Goal: Communication & Community: Participate in discussion

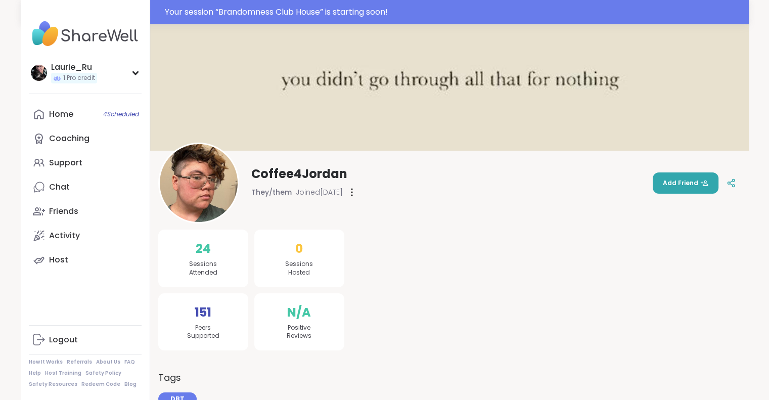
click at [109, 36] on img at bounding box center [85, 33] width 113 height 35
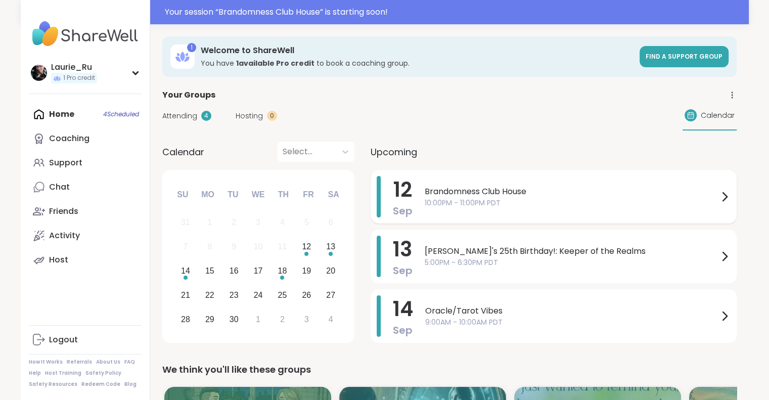
click at [621, 204] on span "10:00PM - 11:00PM PDT" at bounding box center [572, 203] width 294 height 11
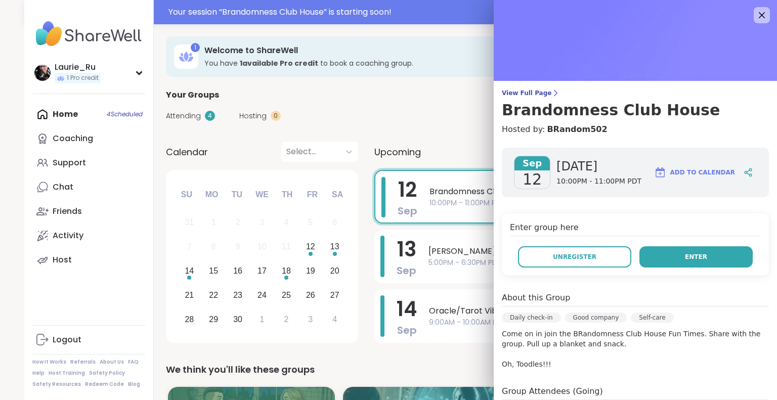
click at [712, 254] on button "Enter" at bounding box center [695, 256] width 113 height 21
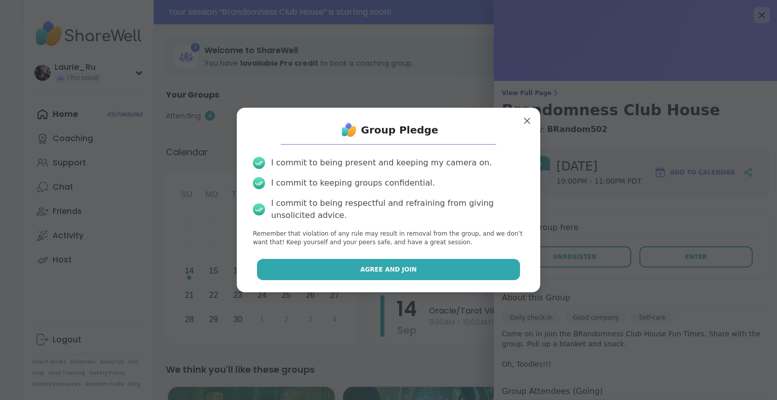
click at [414, 267] on button "Agree and Join" at bounding box center [389, 269] width 264 height 21
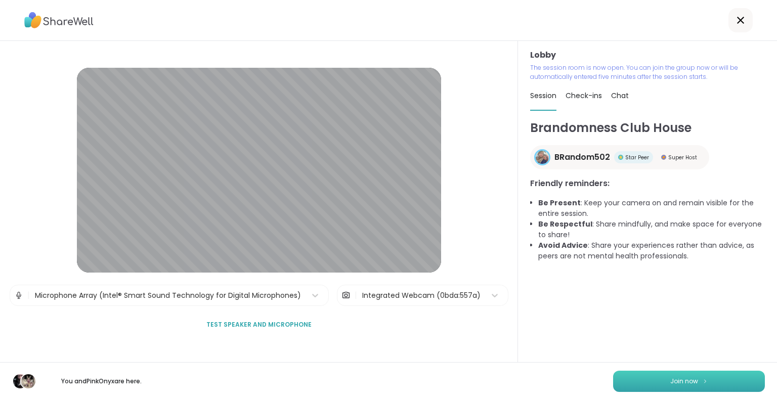
click at [690, 384] on button "Join now" at bounding box center [689, 381] width 152 height 21
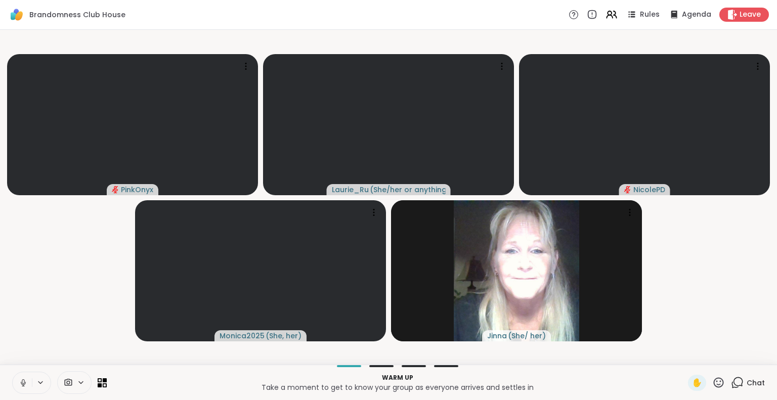
click at [24, 382] on icon at bounding box center [23, 381] width 3 height 5
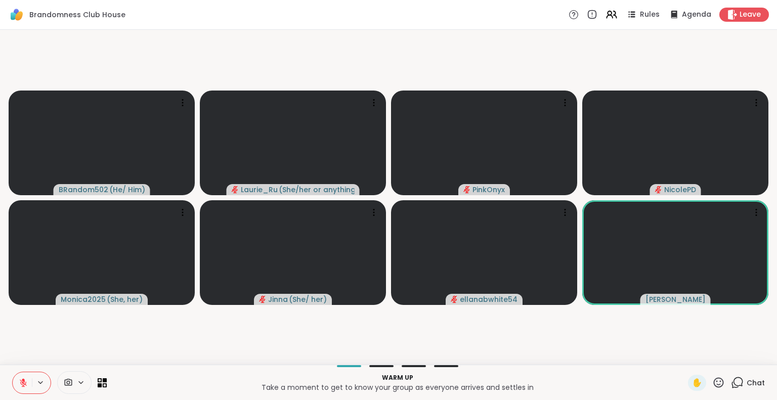
click at [24, 382] on icon at bounding box center [23, 380] width 3 height 4
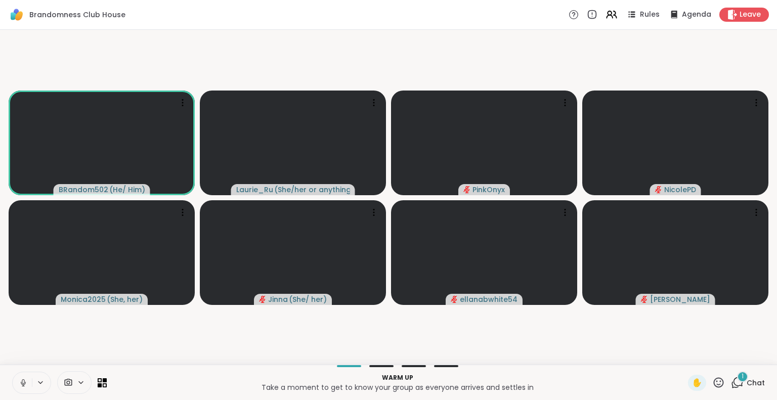
click at [24, 382] on icon at bounding box center [23, 381] width 3 height 5
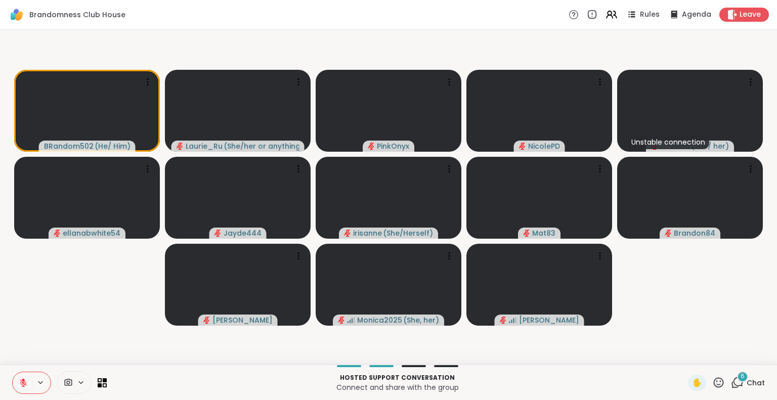
click at [23, 383] on icon at bounding box center [23, 382] width 7 height 7
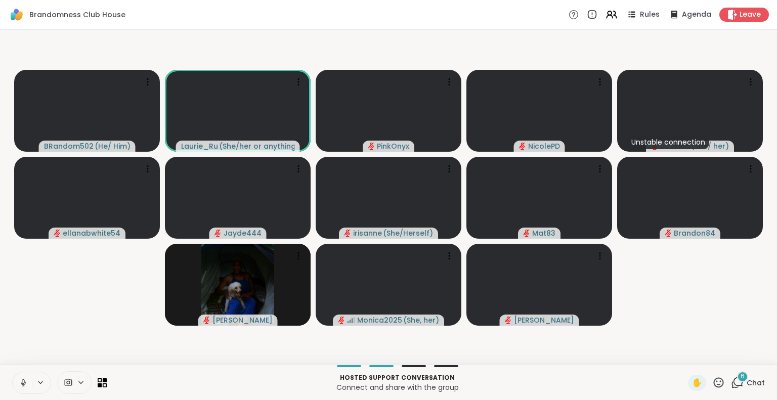
click at [22, 382] on icon at bounding box center [23, 382] width 9 height 9
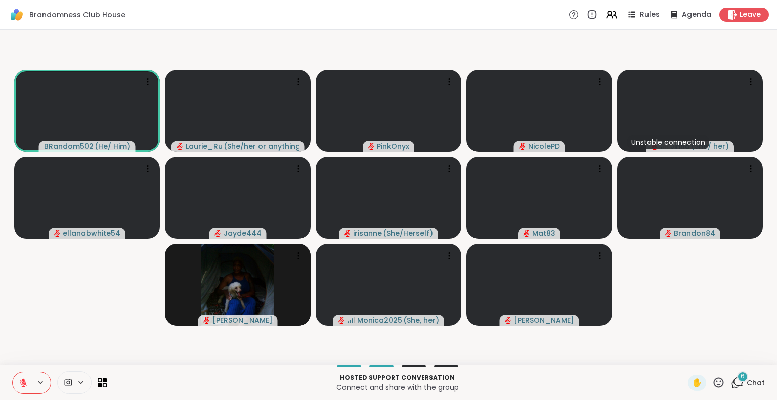
click at [22, 382] on icon at bounding box center [23, 382] width 7 height 7
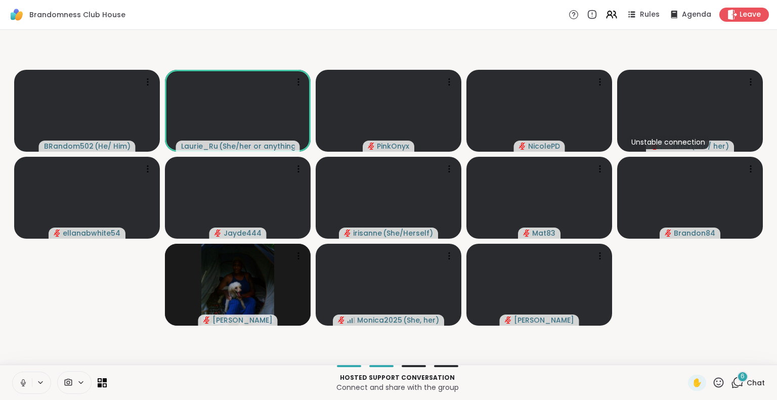
click at [22, 382] on icon at bounding box center [23, 382] width 9 height 9
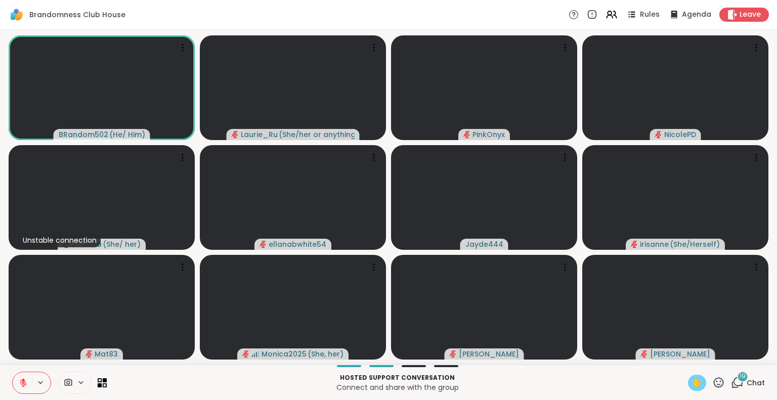
click at [692, 382] on span "✋" at bounding box center [697, 383] width 10 height 12
click at [692, 381] on span "✋" at bounding box center [697, 383] width 10 height 12
click at [26, 380] on icon at bounding box center [23, 382] width 9 height 9
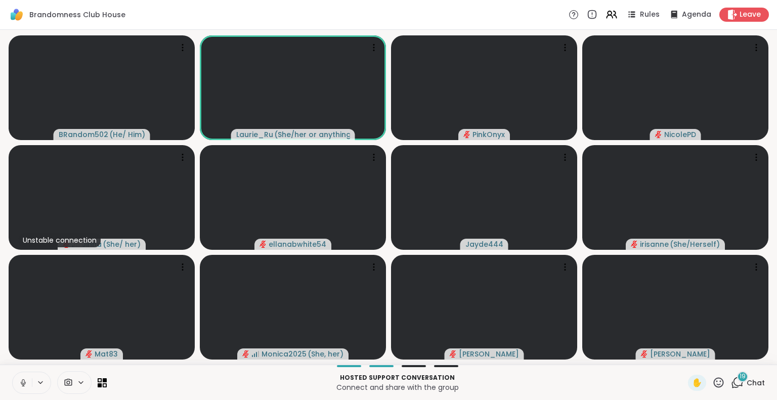
click at [22, 385] on icon at bounding box center [23, 382] width 9 height 9
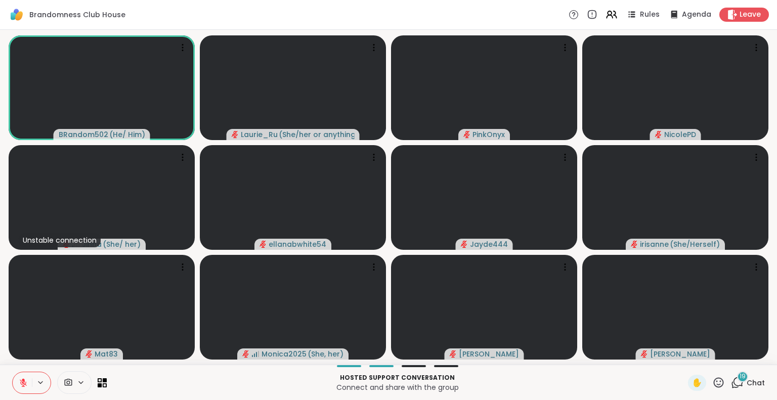
click at [732, 384] on icon at bounding box center [737, 382] width 13 height 13
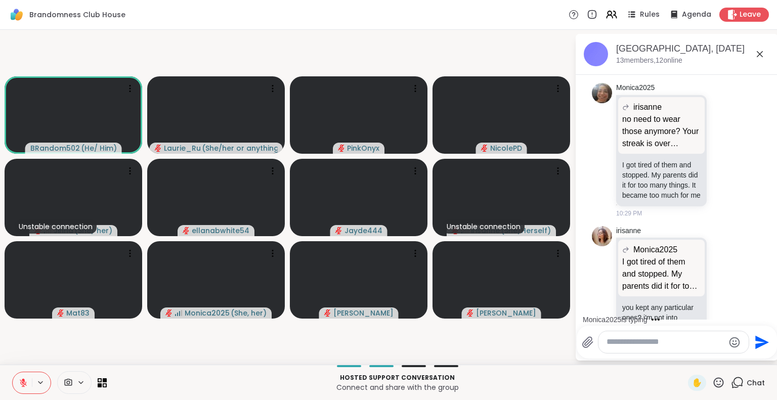
scroll to position [1623, 0]
click at [767, 314] on div "Monica2025 is typing" at bounding box center [679, 320] width 198 height 16
click at [767, 314] on div "Today NicolePD Be right on back!!!! 10:01 PM irisanne @Mat83 haircut? 10:03 PM …" at bounding box center [677, 197] width 202 height 245
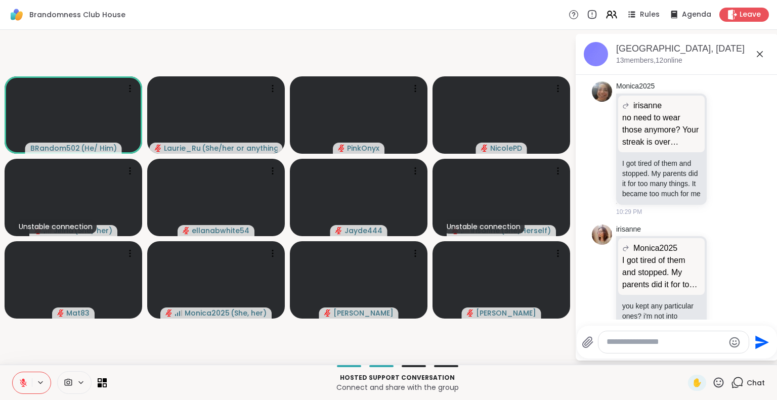
scroll to position [1643, 0]
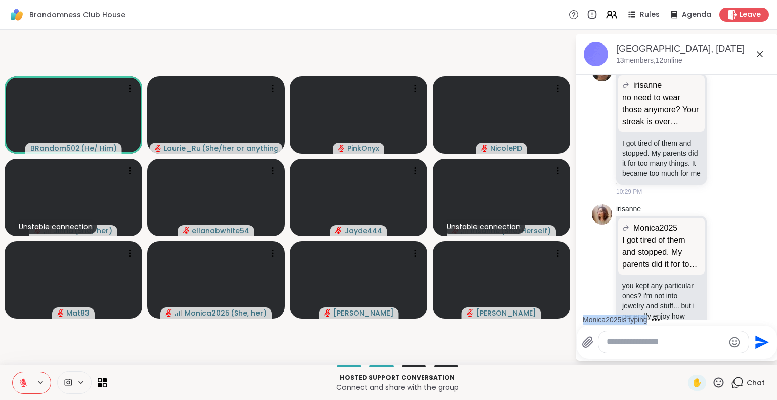
click at [767, 314] on div "Monica2025 is typing" at bounding box center [679, 320] width 198 height 16
click at [767, 314] on div "Today NicolePD Be right on back!!!! 10:01 PM irisanne @Mat83 haircut? 10:03 PM …" at bounding box center [677, 197] width 202 height 245
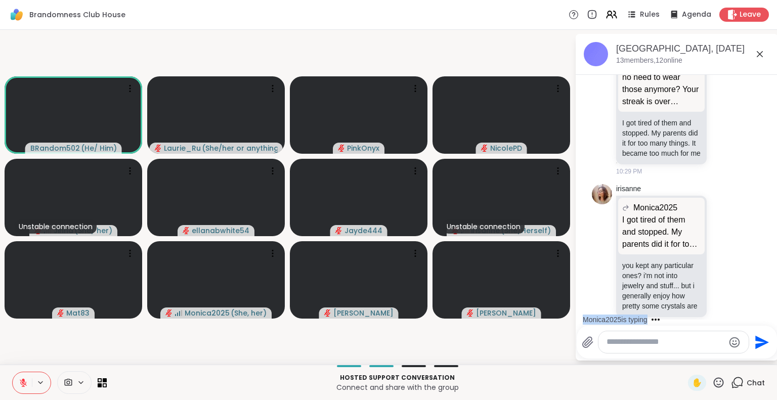
click at [767, 314] on div "Monica2025 is typing" at bounding box center [679, 320] width 198 height 16
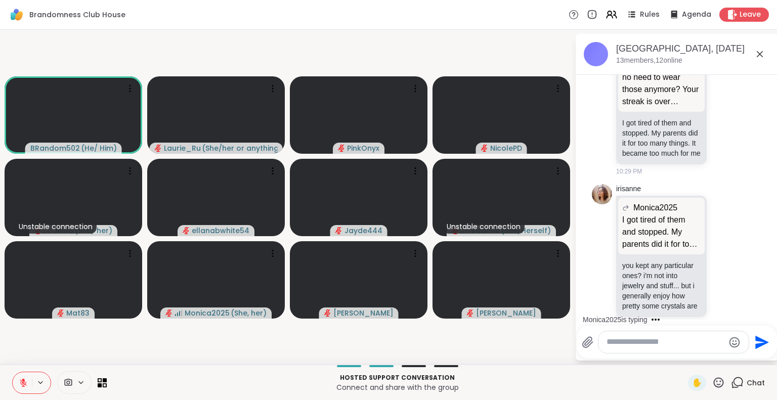
click at [767, 314] on div "Monica2025 is typing" at bounding box center [679, 320] width 198 height 16
click at [767, 317] on div "Monica2025 is typing" at bounding box center [679, 320] width 198 height 16
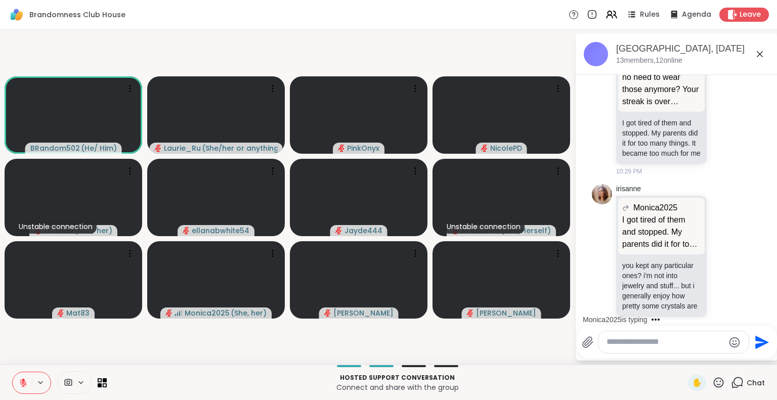
click at [767, 317] on div "Monica2025 is typing" at bounding box center [679, 320] width 198 height 16
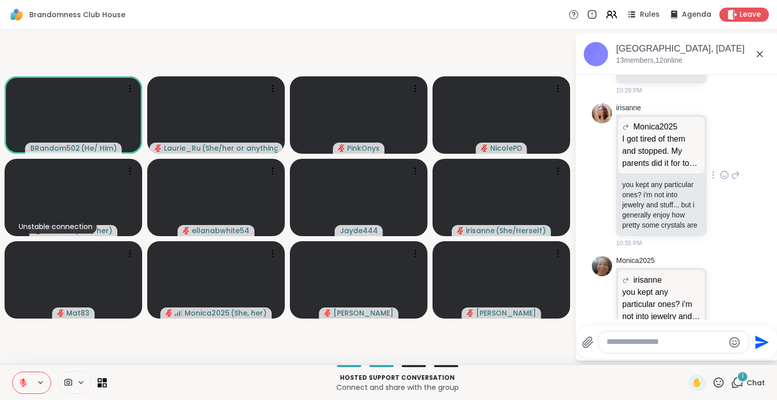
scroll to position [1877, 0]
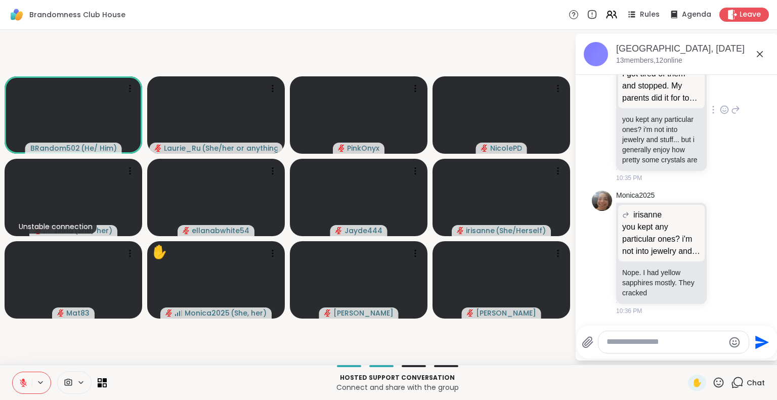
click at [722, 287] on div "Monica2025 irisanne you kept any particular ones? i'm not into jewelry and stuf…" at bounding box center [678, 253] width 124 height 125
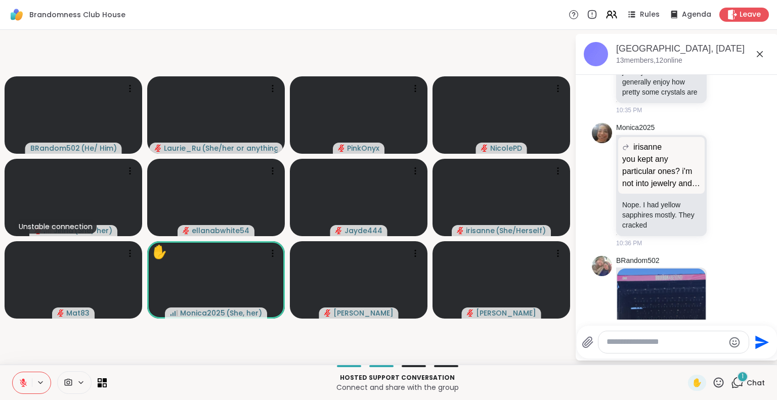
scroll to position [2037, 0]
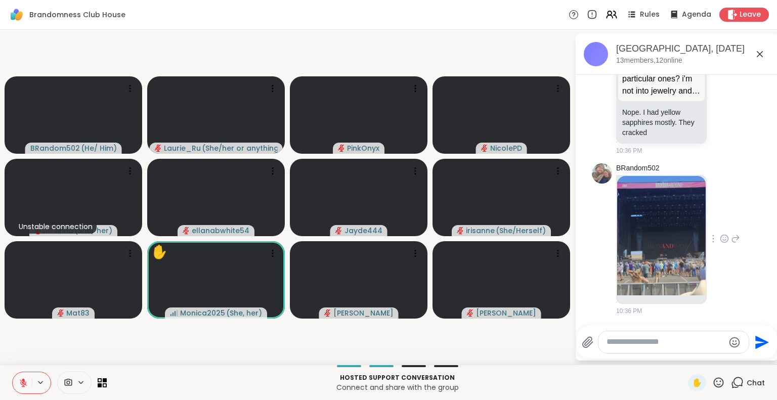
click at [723, 240] on icon at bounding box center [724, 240] width 3 height 1
click at [698, 224] on div "Select Reaction: Thumbs up" at bounding box center [702, 222] width 9 height 9
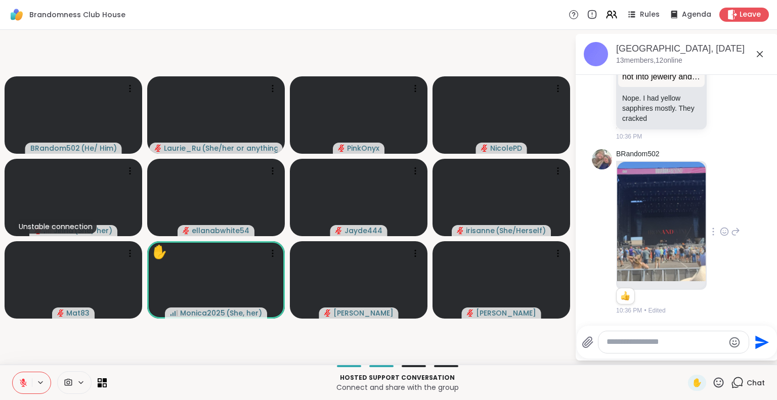
click at [712, 381] on icon at bounding box center [718, 382] width 13 height 13
click at [728, 352] on span "🌟" at bounding box center [733, 356] width 10 height 12
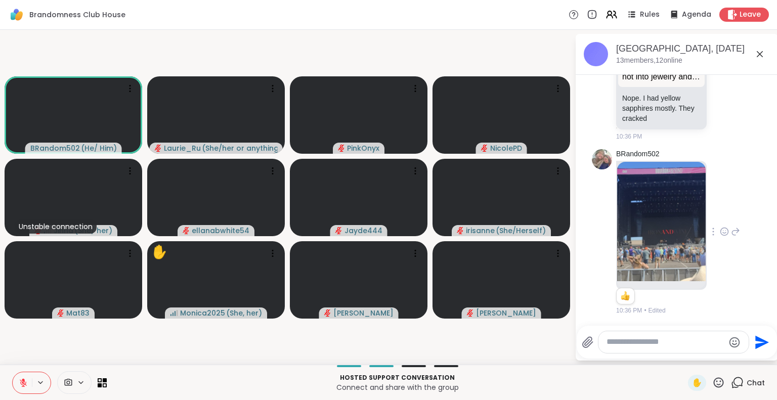
click at [714, 382] on icon at bounding box center [718, 382] width 13 height 13
click at [751, 358] on span "🎉" at bounding box center [756, 356] width 10 height 12
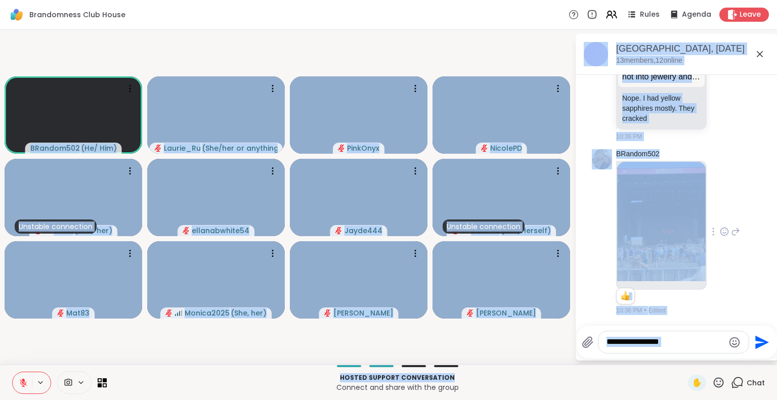
drag, startPoint x: 519, startPoint y: 376, endPoint x: 463, endPoint y: 362, distance: 57.4
click at [463, 362] on div "Brandomness Club House Rules Agenda Leave BRandom502 ( He/ Him ) Laurie_Ru ( Sh…" at bounding box center [388, 200] width 777 height 400
click at [269, 382] on p "Hosted support conversation" at bounding box center [397, 377] width 569 height 9
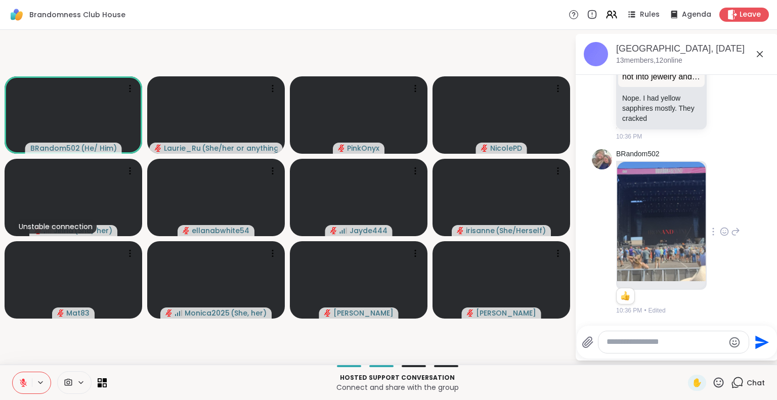
drag, startPoint x: 176, startPoint y: 374, endPoint x: 166, endPoint y: 374, distance: 9.6
click at [166, 374] on p "Hosted support conversation" at bounding box center [397, 377] width 569 height 9
click at [166, 376] on p "Hosted support conversation" at bounding box center [397, 377] width 569 height 9
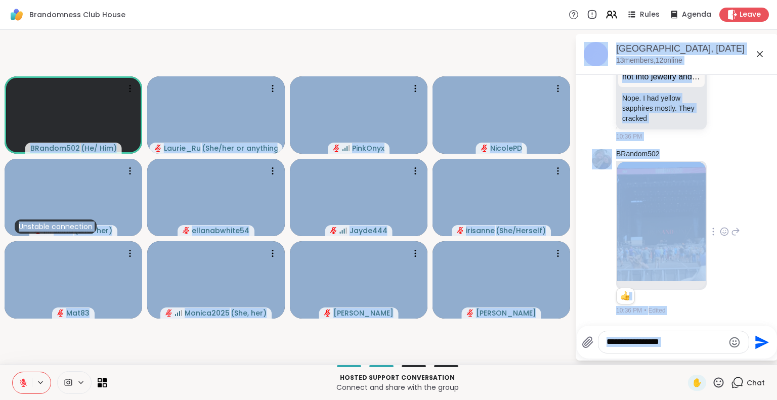
drag, startPoint x: 166, startPoint y: 376, endPoint x: 125, endPoint y: 354, distance: 46.4
click at [125, 354] on div "Brandomness Club House Rules Agenda Leave BRandom502 ( He/ Him ) Laurie_Ru ( Sh…" at bounding box center [388, 200] width 777 height 400
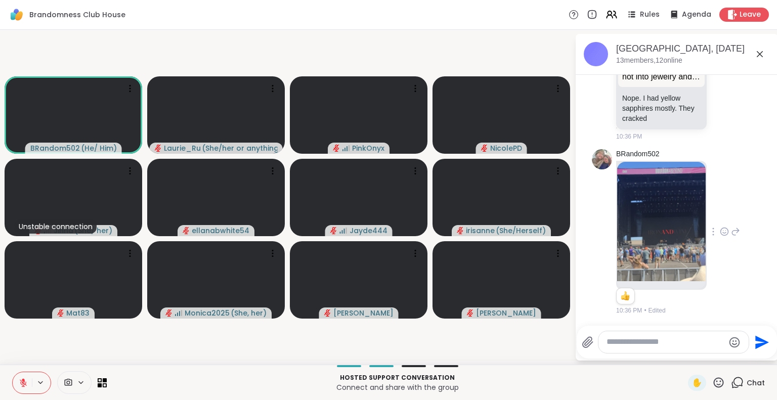
click at [139, 343] on video-player-container "BRandom502 ( He/ Him ) Laurie_Ru ( She/her or anything else ) PinkOnyx NicolePD…" at bounding box center [287, 197] width 562 height 327
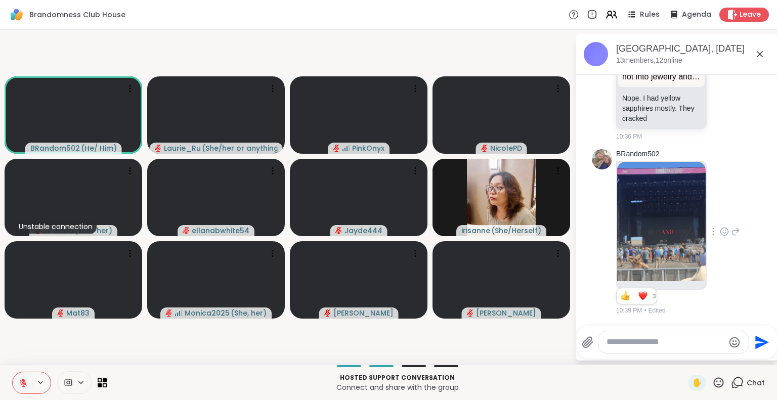
click at [190, 389] on p "Connect and share with the group" at bounding box center [397, 387] width 569 height 10
click at [23, 381] on icon at bounding box center [23, 380] width 3 height 4
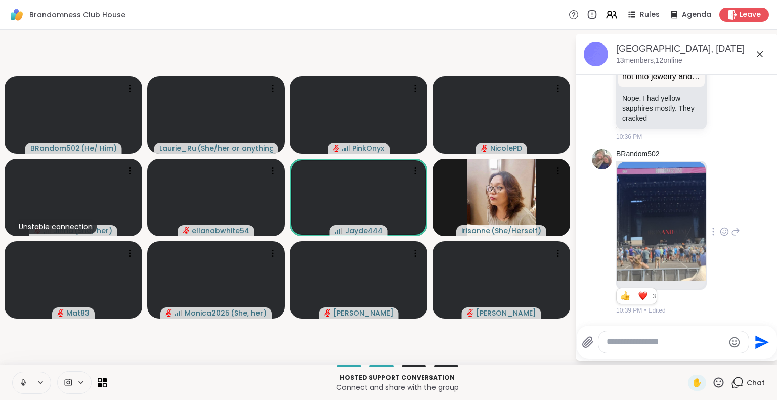
click at [23, 381] on icon at bounding box center [23, 382] width 9 height 9
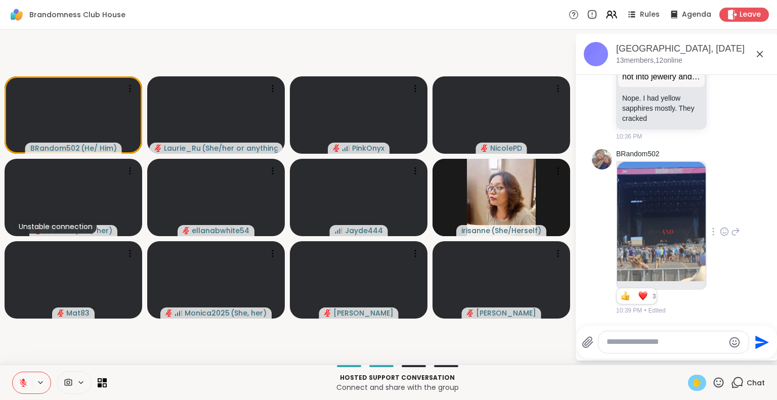
click at [692, 386] on span "✋" at bounding box center [697, 383] width 10 height 12
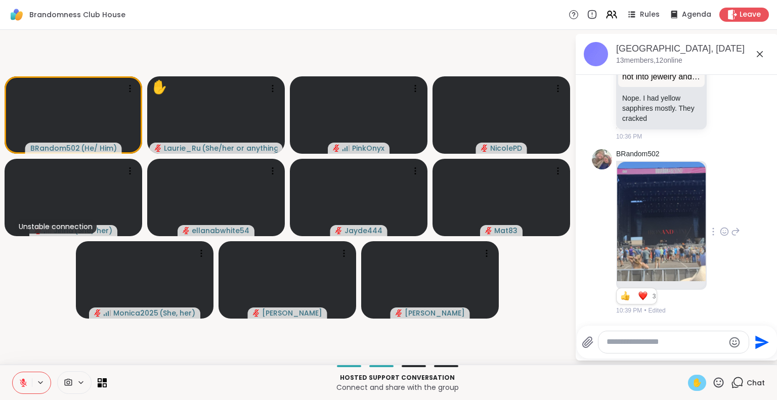
click at [692, 382] on span "✋" at bounding box center [697, 383] width 10 height 12
click at [23, 383] on icon at bounding box center [23, 382] width 7 height 7
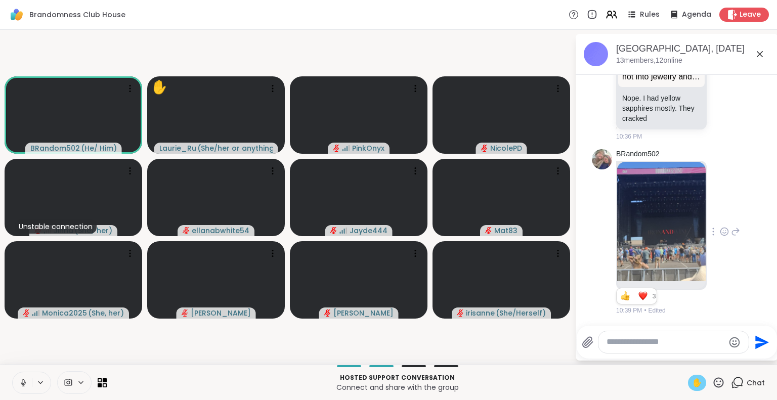
click at [692, 385] on span "✋" at bounding box center [697, 383] width 10 height 12
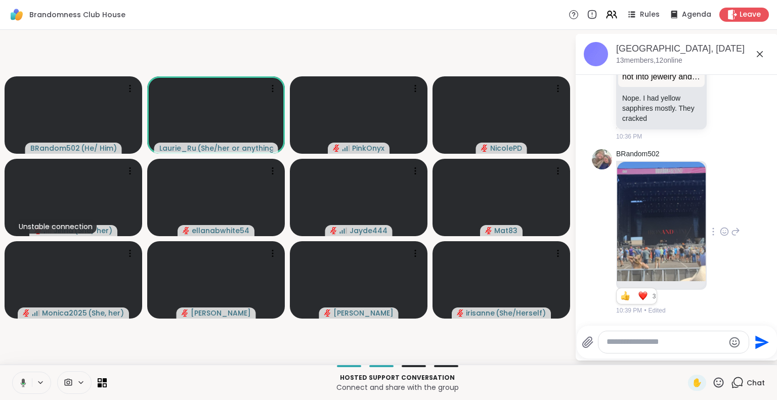
click at [21, 381] on icon at bounding box center [21, 382] width 9 height 9
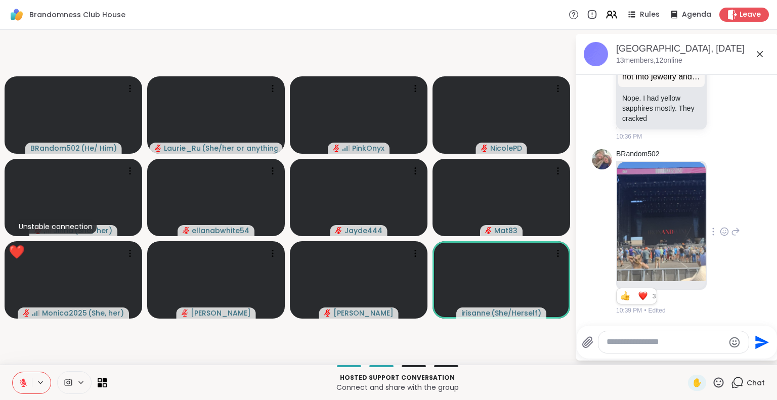
click at [714, 384] on icon at bounding box center [719, 382] width 10 height 10
click at [684, 354] on span "❤️" at bounding box center [689, 356] width 10 height 12
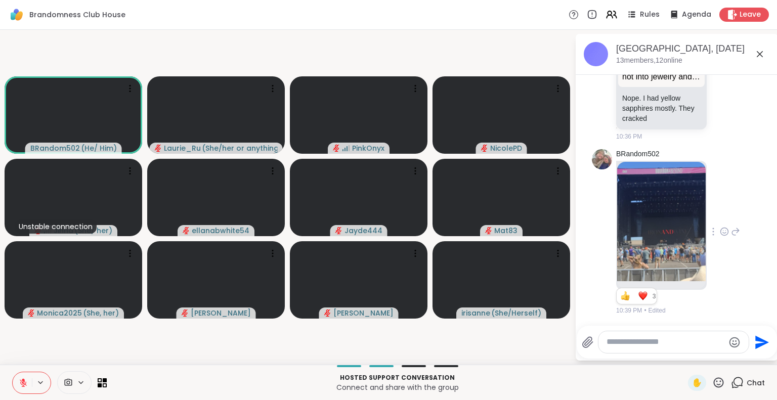
scroll to position [2115, 0]
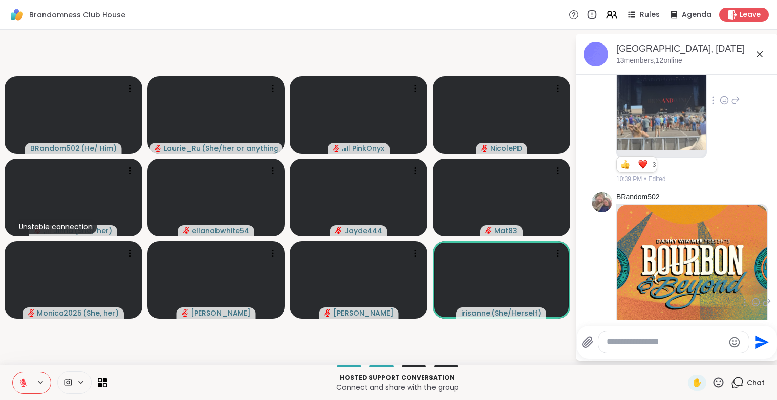
click at [656, 277] on img at bounding box center [692, 268] width 150 height 126
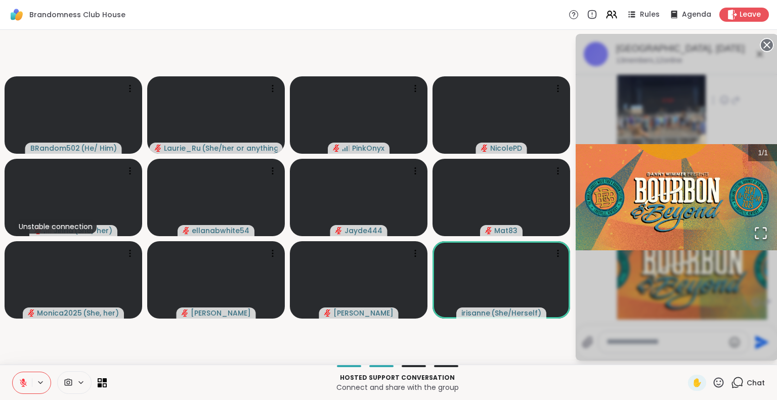
click at [632, 294] on div "1 / 1" at bounding box center [677, 197] width 202 height 327
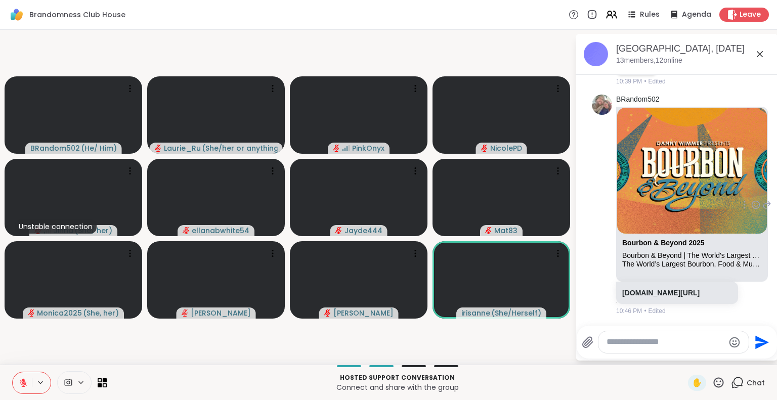
scroll to position [2280, 0]
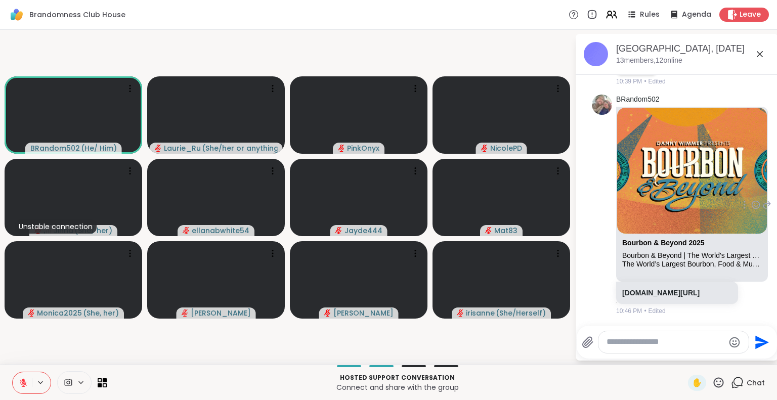
click at [714, 384] on icon at bounding box center [719, 382] width 10 height 10
click at [684, 356] on span "❤️" at bounding box center [689, 356] width 10 height 12
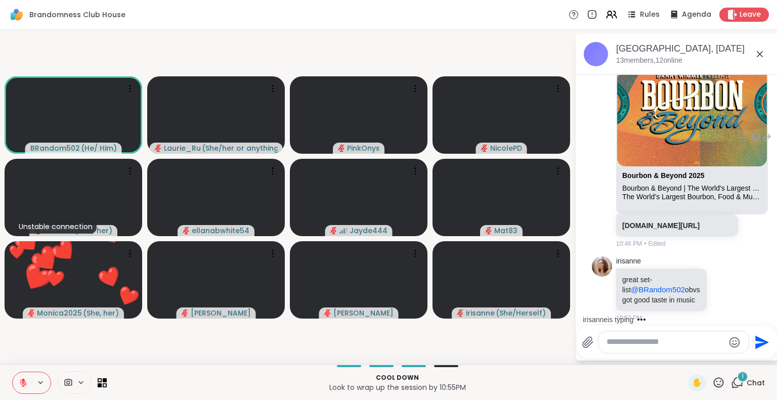
scroll to position [2365, 0]
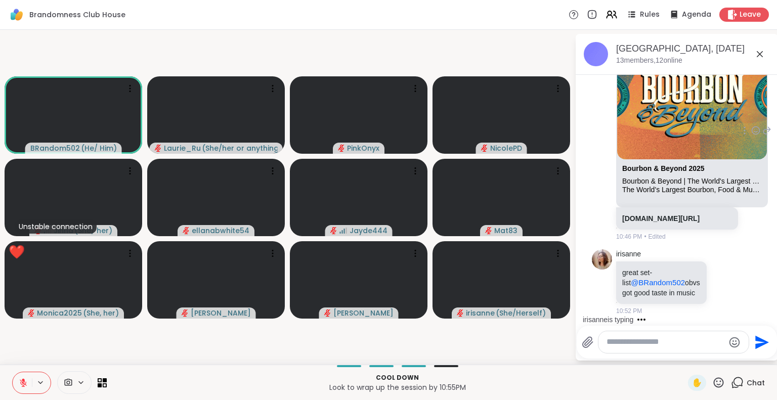
click at [712, 383] on icon at bounding box center [718, 382] width 13 height 13
click at [684, 354] on span "❤️" at bounding box center [689, 356] width 10 height 12
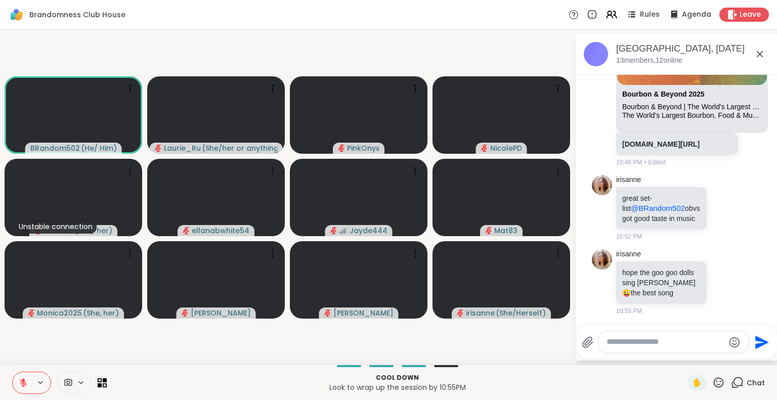
scroll to position [2453, 0]
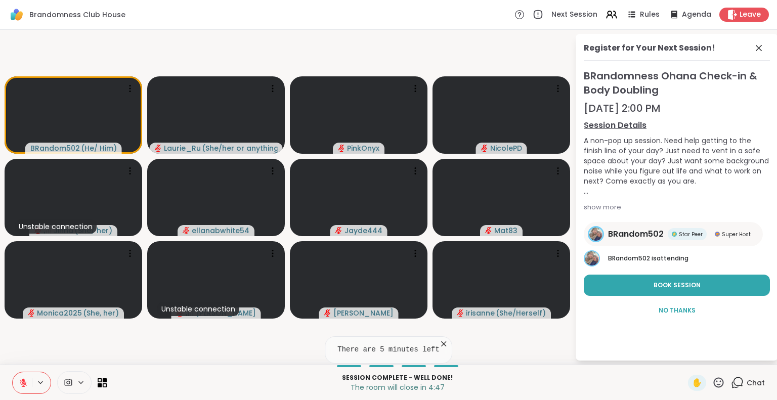
click at [21, 380] on icon at bounding box center [23, 382] width 9 height 9
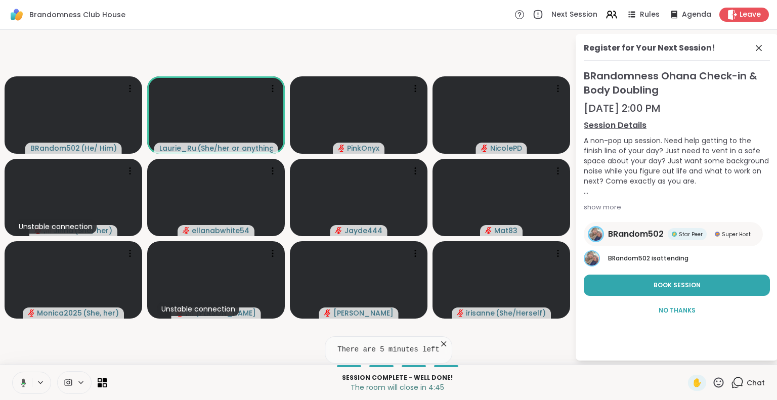
click at [21, 380] on icon at bounding box center [21, 382] width 9 height 9
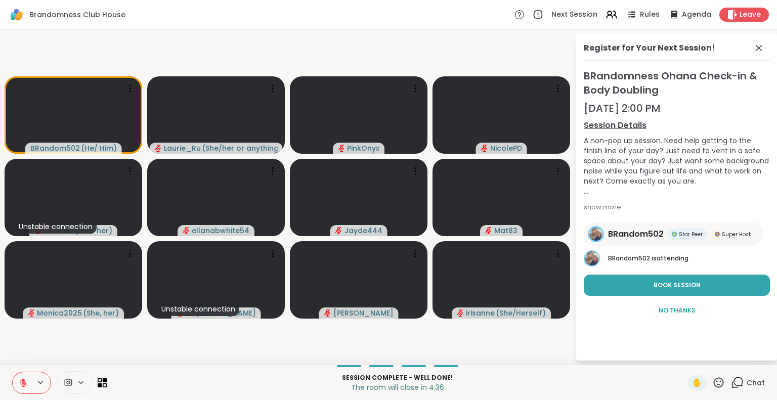
click at [21, 380] on icon at bounding box center [23, 382] width 9 height 9
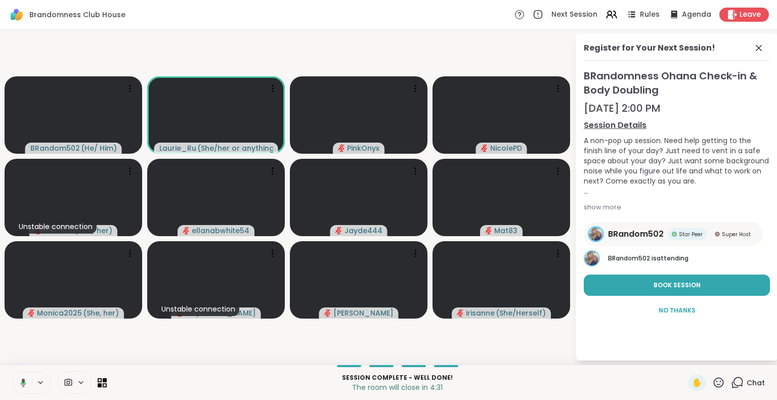
click at [21, 380] on icon at bounding box center [21, 382] width 9 height 9
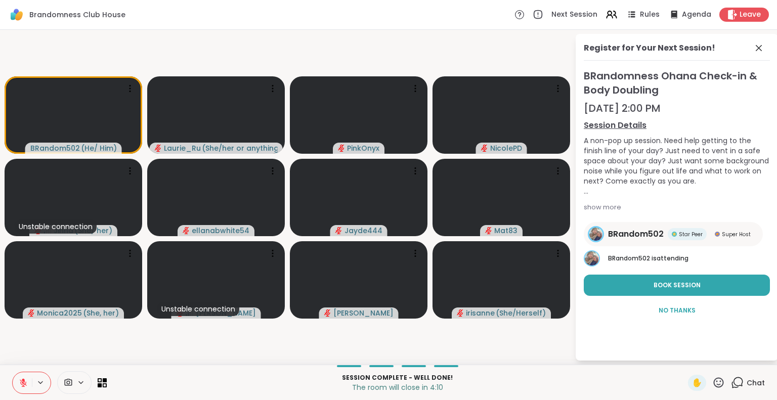
click at [164, 385] on p "The room will close in 4:10" at bounding box center [397, 387] width 569 height 10
click at [23, 379] on icon at bounding box center [23, 380] width 3 height 4
click at [23, 379] on icon at bounding box center [23, 381] width 3 height 5
click at [714, 383] on icon at bounding box center [718, 382] width 13 height 13
click at [684, 353] on span "❤️" at bounding box center [689, 356] width 10 height 12
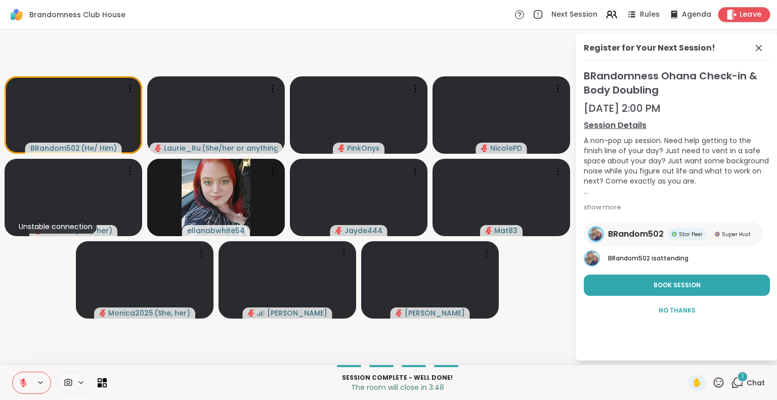
click at [739, 12] on span "Leave" at bounding box center [750, 15] width 22 height 11
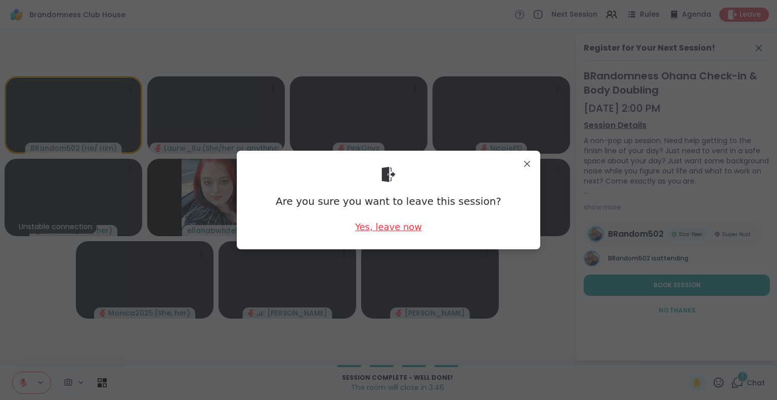
click at [391, 230] on div "Yes, leave now" at bounding box center [388, 227] width 67 height 13
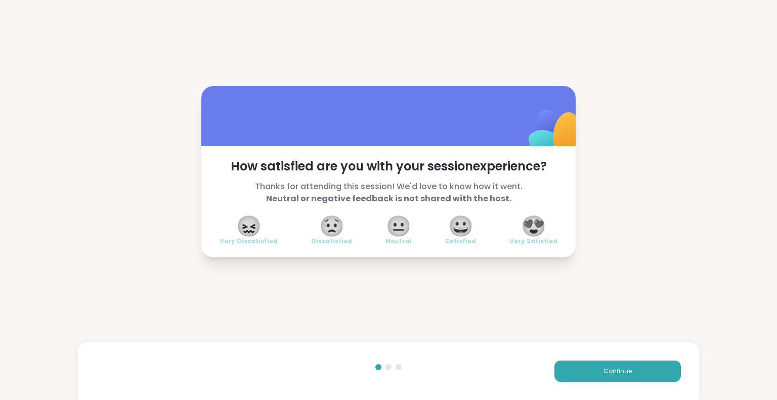
click at [531, 222] on span "😍" at bounding box center [533, 226] width 25 height 18
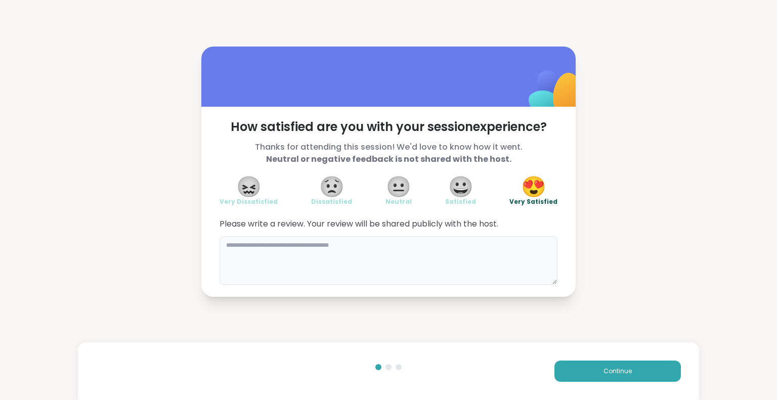
click at [289, 259] on textarea at bounding box center [389, 260] width 338 height 49
type textarea "*"
click at [344, 244] on textarea "**********" at bounding box center [389, 260] width 338 height 49
click at [342, 246] on textarea "**********" at bounding box center [389, 260] width 338 height 49
click at [336, 244] on textarea "**********" at bounding box center [389, 260] width 338 height 49
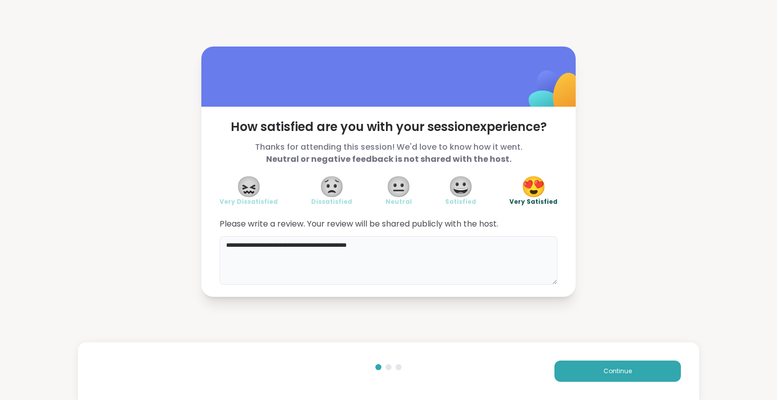
click at [336, 244] on textarea "**********" at bounding box center [389, 260] width 338 height 49
click at [367, 244] on textarea "**********" at bounding box center [389, 260] width 338 height 49
click at [444, 246] on textarea "**********" at bounding box center [389, 260] width 338 height 49
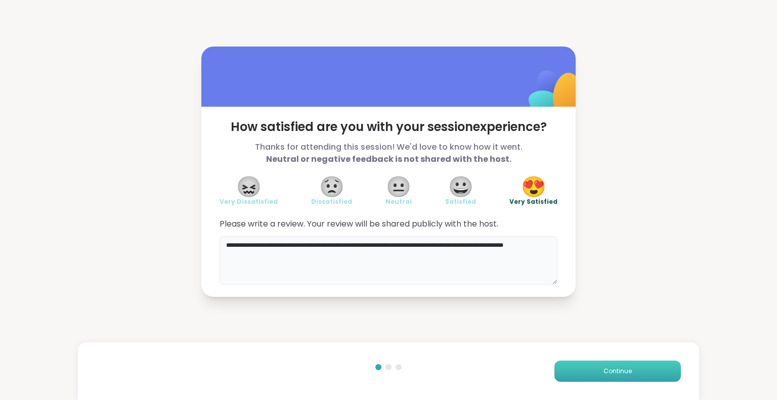
type textarea "**********"
click at [605, 371] on span "Continue" at bounding box center [617, 371] width 28 height 9
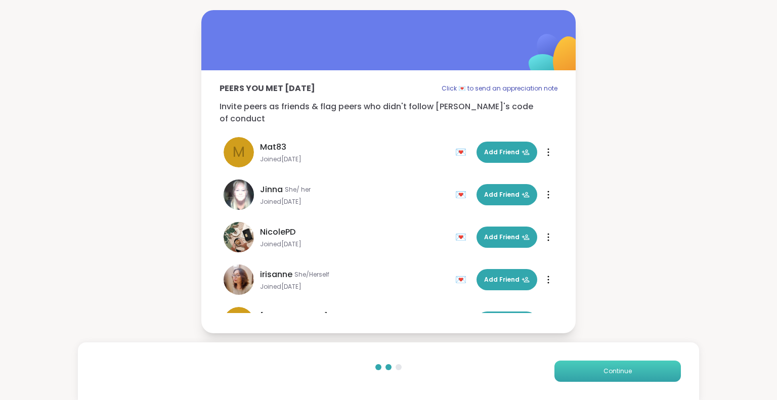
click at [628, 372] on button "Continue" at bounding box center [617, 371] width 126 height 21
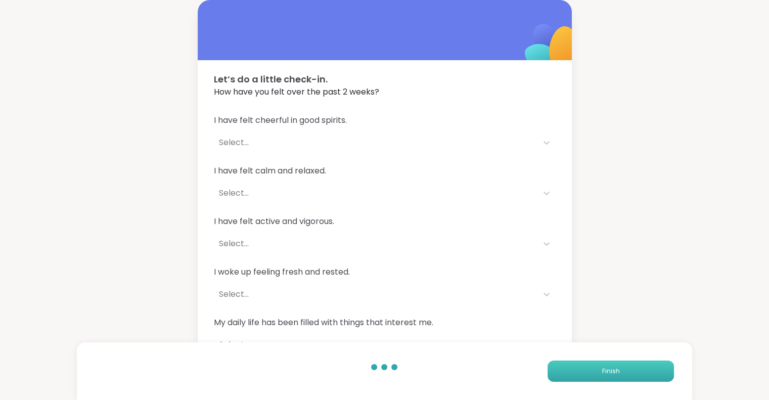
click at [628, 372] on button "Finish" at bounding box center [611, 371] width 126 height 21
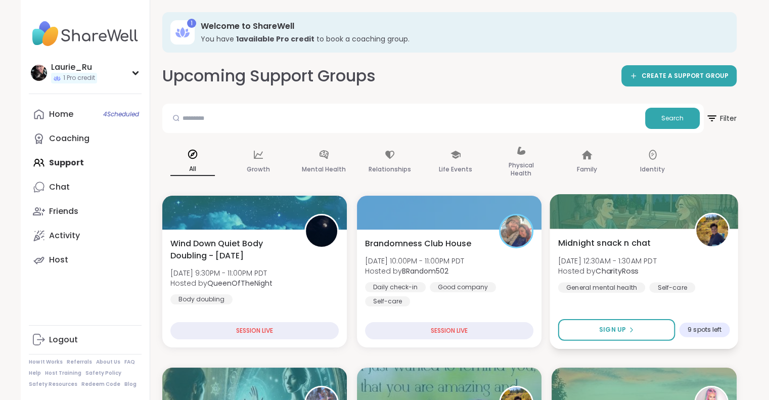
click at [640, 302] on div "Midnight snack n chat Sat, Sep 13 | 12:30AM - 1:30AM PDT Hosted by CharityRoss …" at bounding box center [644, 289] width 189 height 120
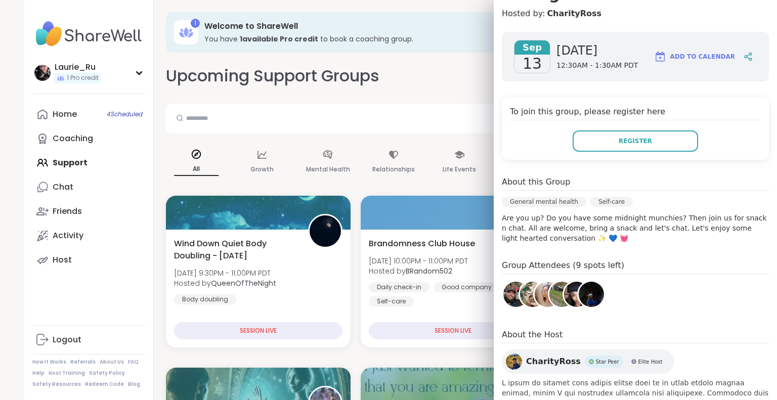
scroll to position [117, 0]
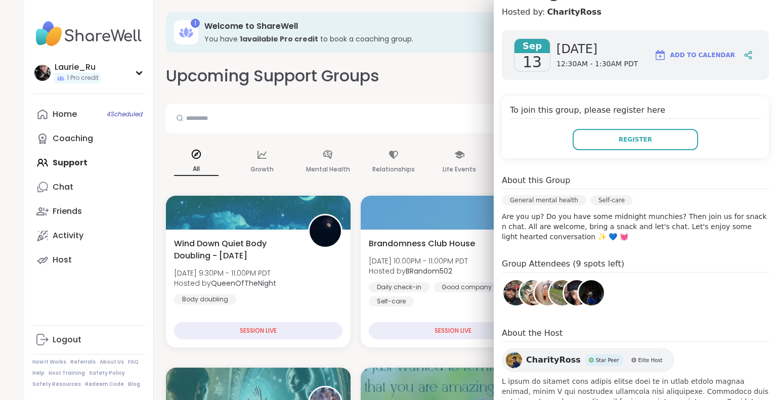
click at [506, 295] on img at bounding box center [515, 292] width 25 height 25
click at [521, 298] on img at bounding box center [532, 292] width 25 height 25
click at [535, 290] on img at bounding box center [547, 292] width 25 height 25
click at [549, 296] on img at bounding box center [561, 292] width 25 height 25
click at [565, 291] on img at bounding box center [576, 292] width 25 height 25
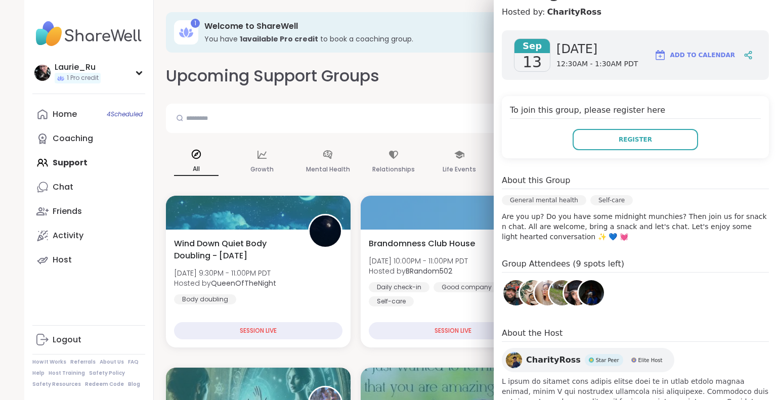
click at [585, 295] on img at bounding box center [591, 292] width 25 height 25
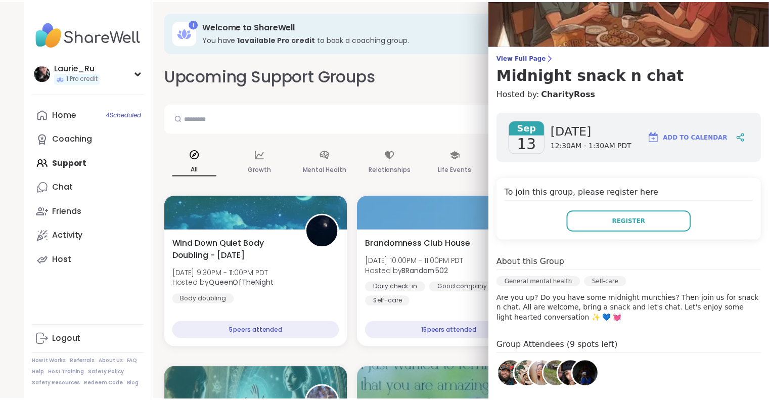
scroll to position [0, 0]
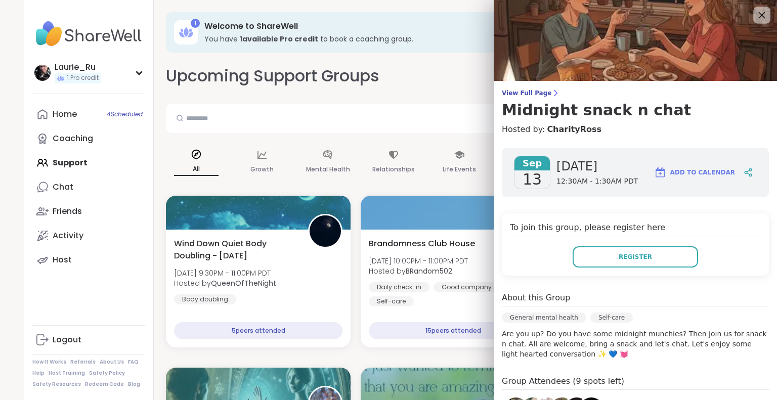
click at [759, 13] on icon at bounding box center [762, 15] width 7 height 7
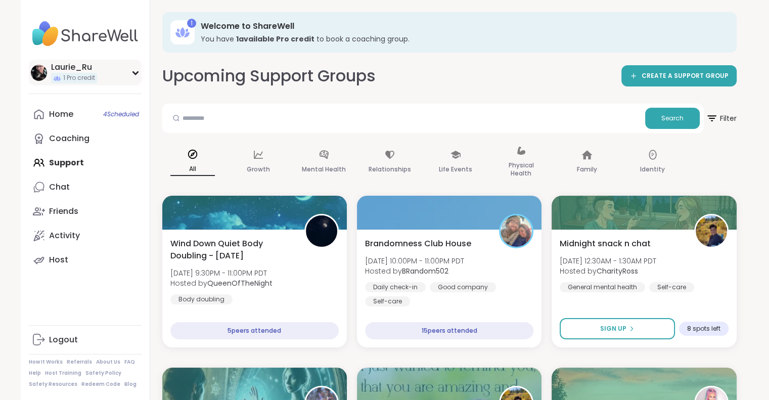
click at [36, 70] on img at bounding box center [39, 73] width 16 height 16
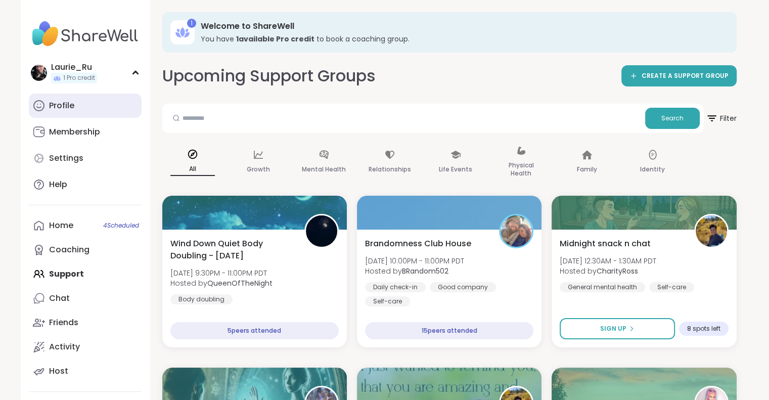
click at [65, 106] on div "Profile" at bounding box center [61, 105] width 25 height 11
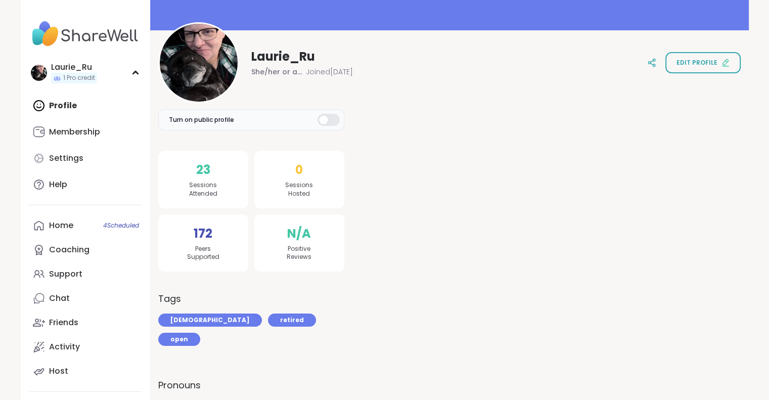
scroll to position [92, 0]
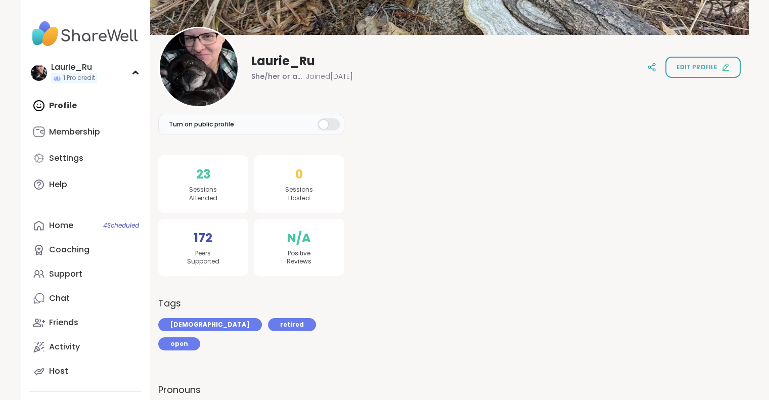
drag, startPoint x: 767, startPoint y: 105, endPoint x: 766, endPoint y: 84, distance: 20.8
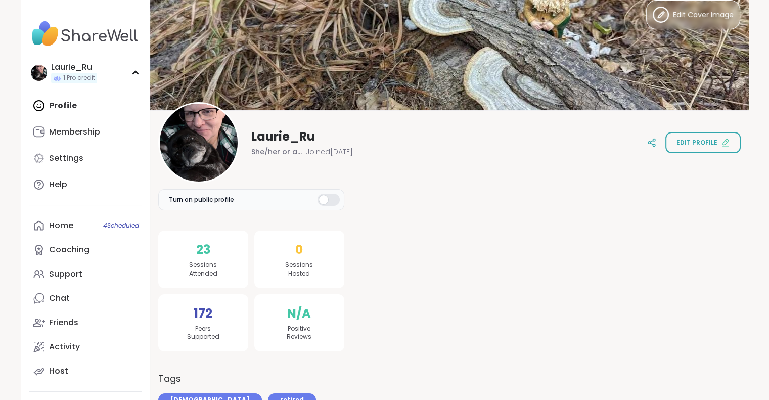
scroll to position [0, 0]
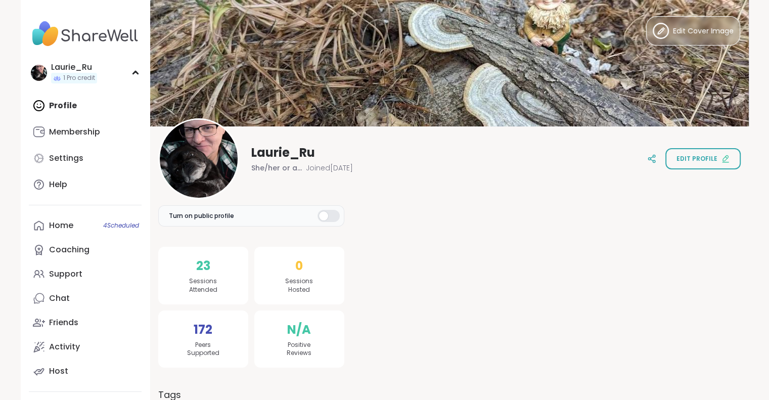
click at [45, 34] on img at bounding box center [85, 33] width 113 height 35
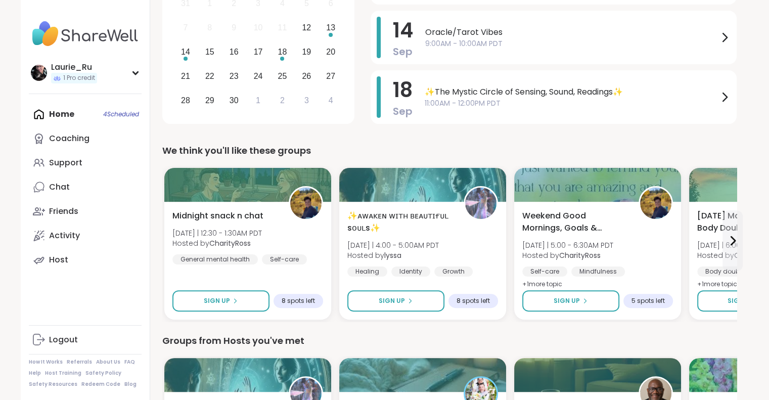
scroll to position [198, 0]
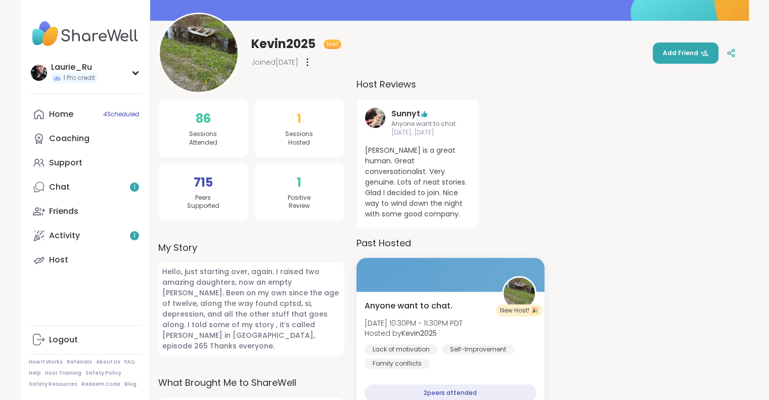
scroll to position [121, 0]
